Goal: Information Seeking & Learning: Learn about a topic

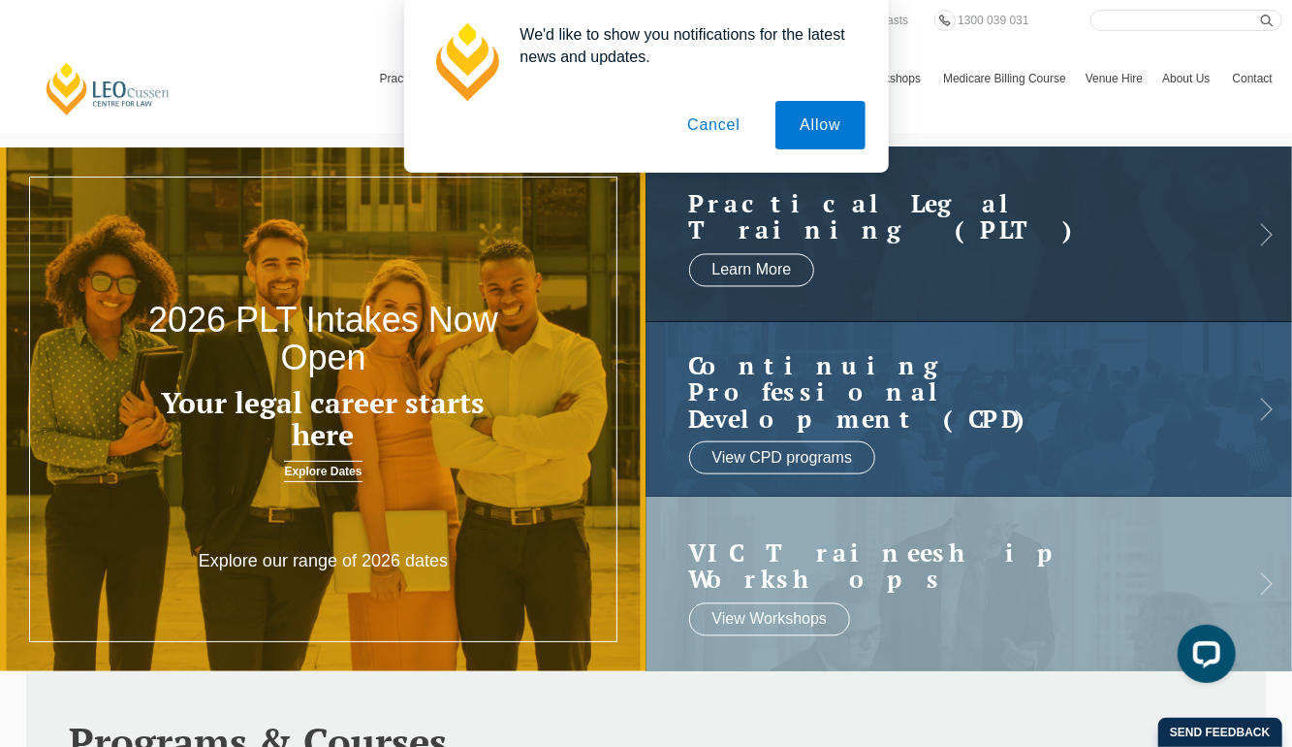
click at [715, 125] on button "Cancel" at bounding box center [714, 125] width 102 height 48
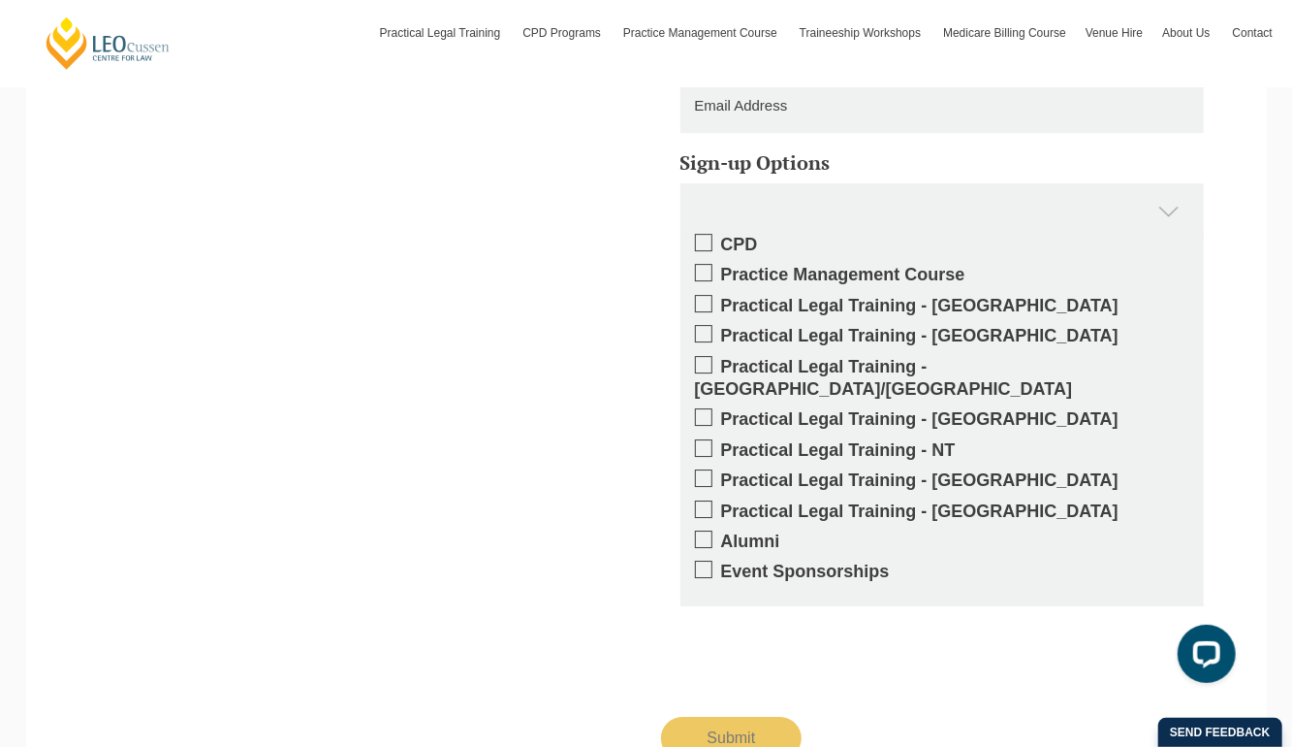
scroll to position [3159, 0]
